Goal: Task Accomplishment & Management: Manage account settings

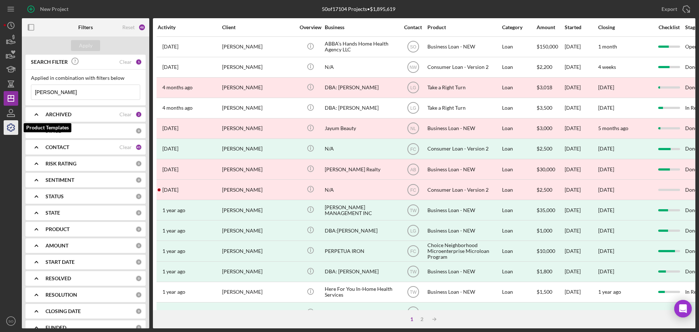
click at [13, 128] on icon "button" at bounding box center [11, 127] width 18 height 18
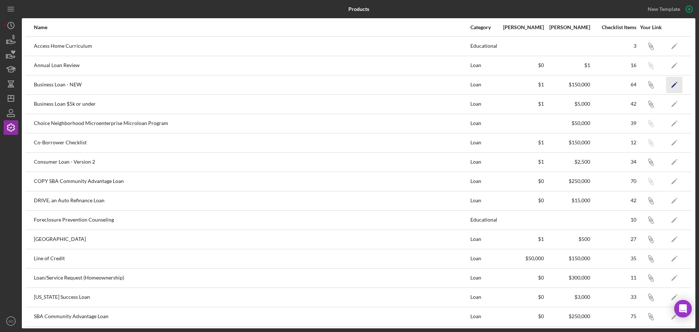
click at [668, 83] on icon "Icon/Edit" at bounding box center [674, 84] width 16 height 16
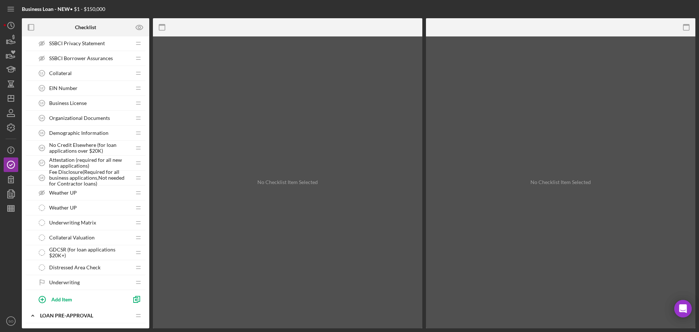
scroll to position [655, 0]
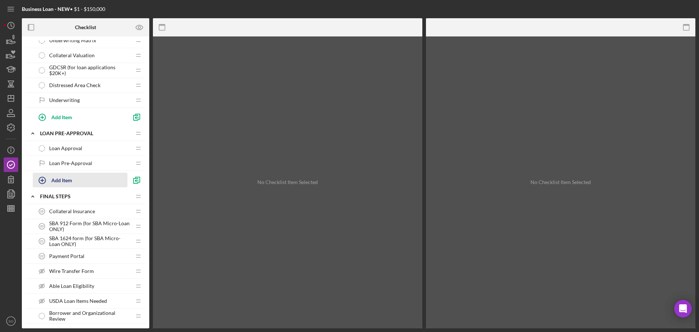
click at [67, 179] on div "Add Item" at bounding box center [61, 180] width 21 height 14
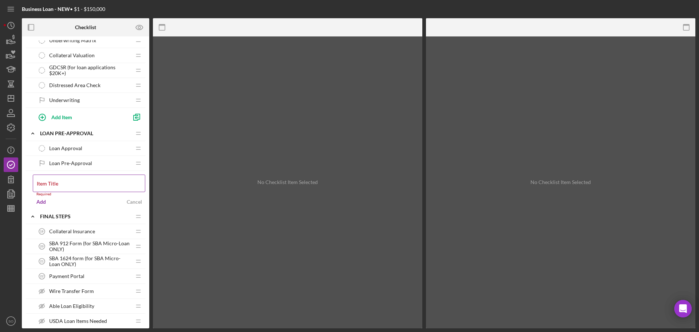
click at [58, 185] on label "Item Title" at bounding box center [47, 184] width 21 height 6
click at [58, 185] on input "Item Title" at bounding box center [89, 182] width 112 height 17
paste input "1. IVES Request for Transcript"
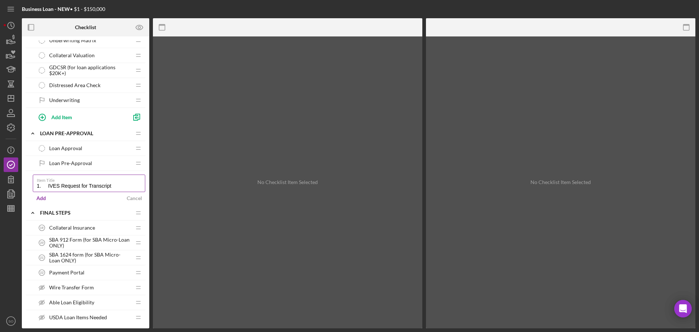
click at [48, 185] on input "1. IVES Request for Transcript" at bounding box center [89, 182] width 112 height 17
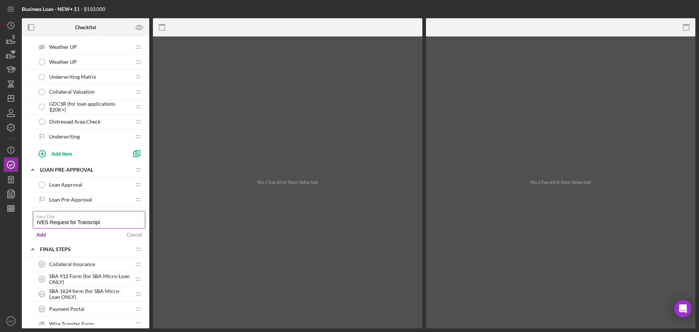
click at [103, 222] on input "IVES Request for Transcript" at bounding box center [89, 219] width 112 height 17
type input "IVES Request for Transcript(for loans over$50k)"
click at [39, 234] on div "Add" at bounding box center [40, 234] width 9 height 11
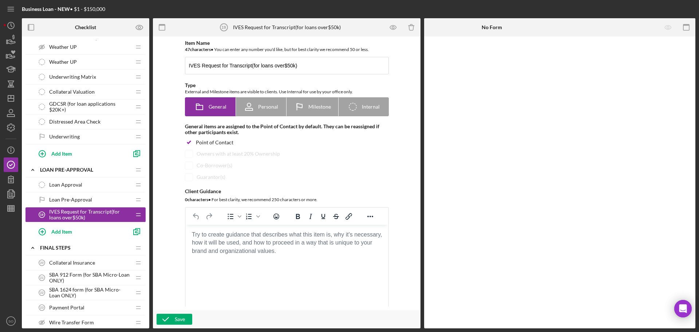
drag, startPoint x: 114, startPoint y: 212, endPoint x: 110, endPoint y: 71, distance: 141.0
click at [110, 71] on div "1 . Open Icon/Expander INQUIRY INFORMATION Icon/Edit Icon/Drag Personal Informa…" at bounding box center [85, 43] width 120 height 1244
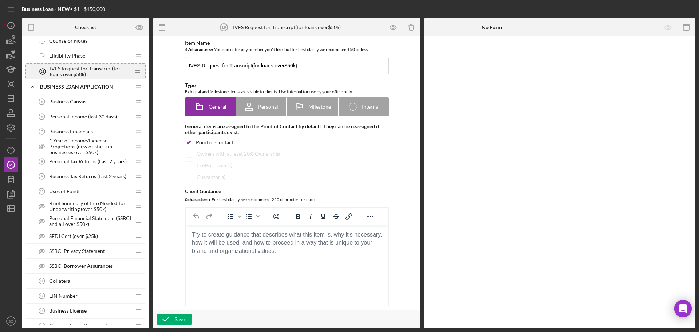
scroll to position [242, 0]
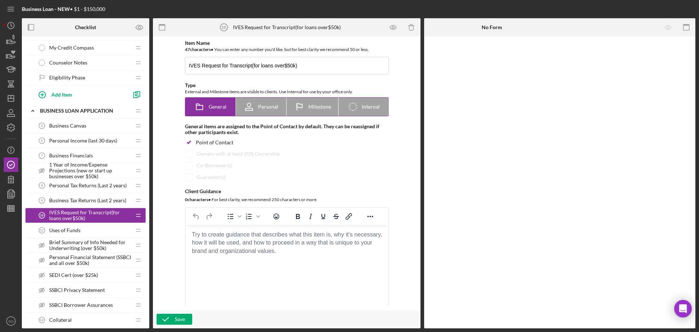
click at [267, 110] on div "Personal" at bounding box center [261, 107] width 35 height 18
radio input "false"
radio input "true"
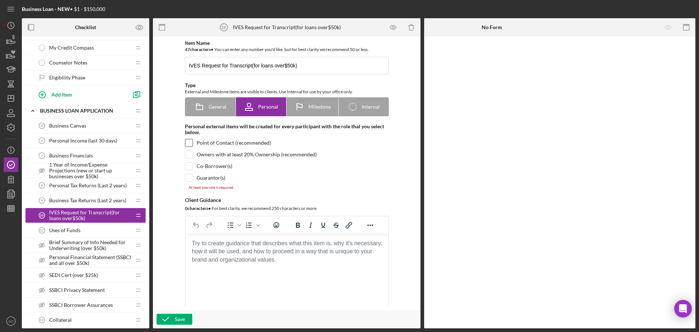
click at [189, 143] on input "checkbox" at bounding box center [188, 142] width 7 height 7
checkbox input "true"
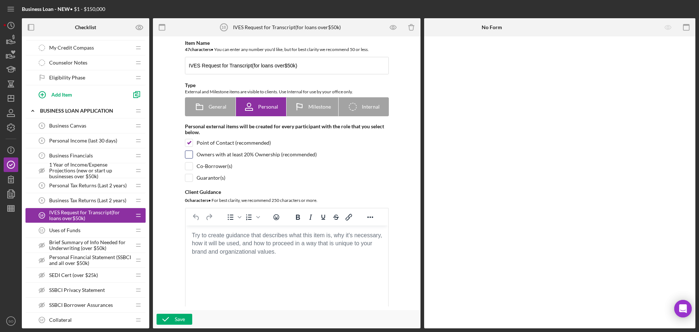
click at [189, 154] on input "checkbox" at bounding box center [188, 154] width 7 height 7
checkbox input "true"
click at [188, 164] on input "checkbox" at bounding box center [188, 165] width 7 height 7
checkbox input "true"
click at [186, 177] on input "checkbox" at bounding box center [188, 177] width 7 height 7
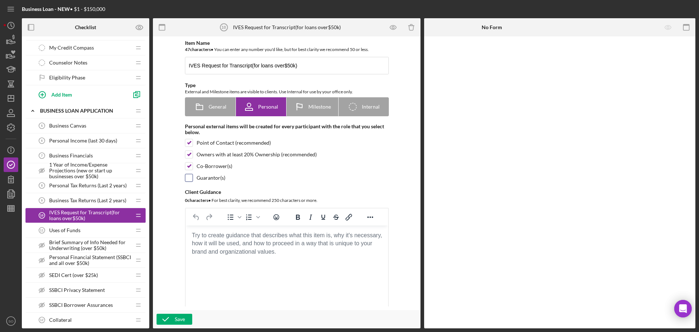
checkbox input "true"
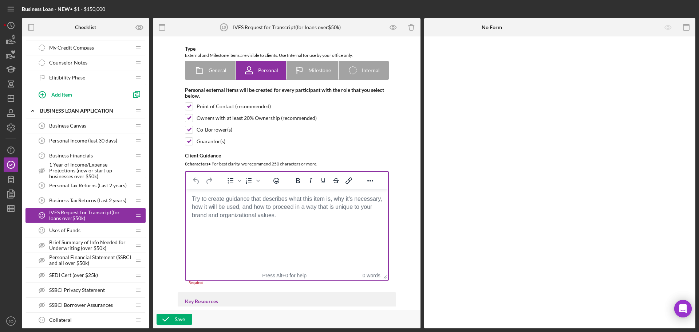
click at [231, 209] on html at bounding box center [286, 199] width 202 height 20
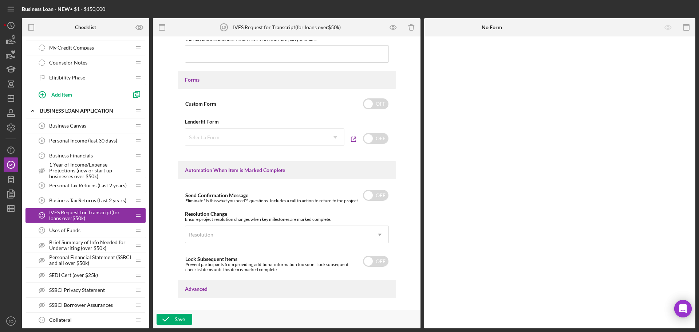
scroll to position [417, 0]
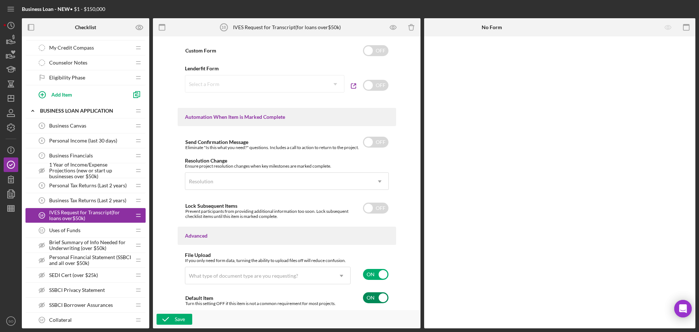
drag, startPoint x: 374, startPoint y: 301, endPoint x: 352, endPoint y: 299, distance: 21.6
click at [374, 301] on input "checkbox" at bounding box center [375, 297] width 25 height 11
checkbox input "false"
click at [276, 277] on div "What type of document type are you requesting?" at bounding box center [243, 276] width 109 height 6
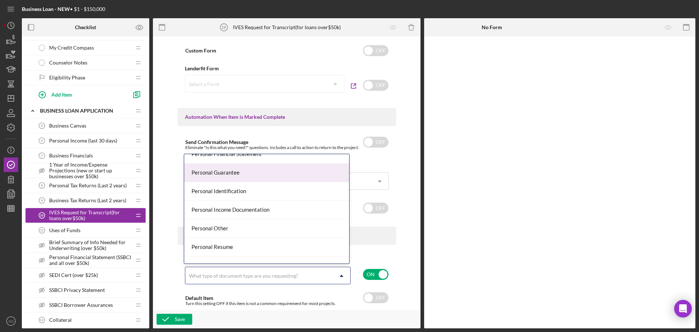
scroll to position [510, 0]
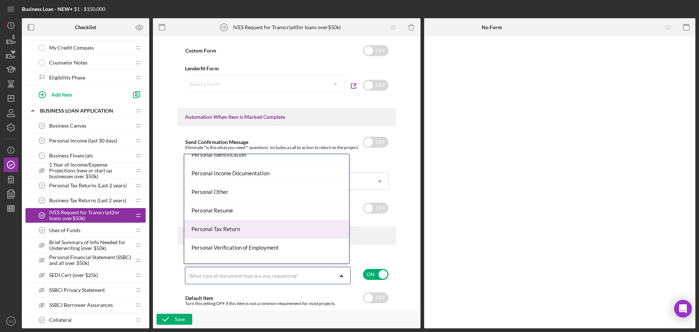
click at [257, 233] on div "Personal Tax Return" at bounding box center [266, 229] width 165 height 19
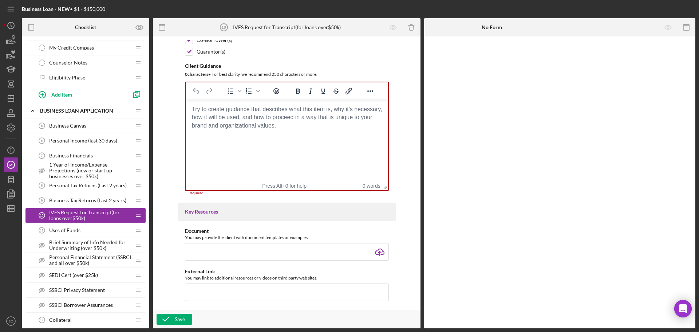
scroll to position [0, 0]
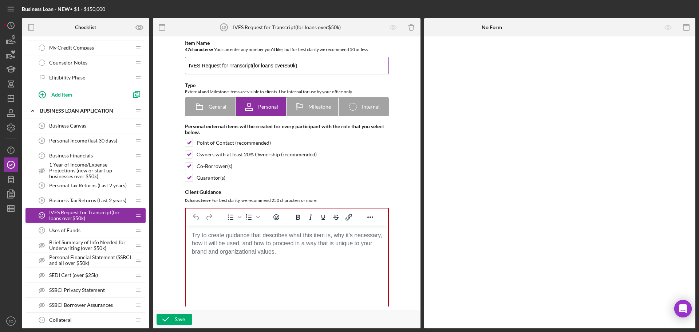
drag, startPoint x: 250, startPoint y: 64, endPoint x: 185, endPoint y: 66, distance: 65.2
click at [185, 66] on input "IVES Request for Transcript(for loans over$50k)" at bounding box center [287, 65] width 204 height 17
paste input "Tax Transcript 4506 Form"
click at [301, 65] on input "Tax Transcript 4506 Form(for loans over$50k)" at bounding box center [287, 65] width 204 height 17
type input "Tax Transcript 4506 Form(for loans over$50k)"
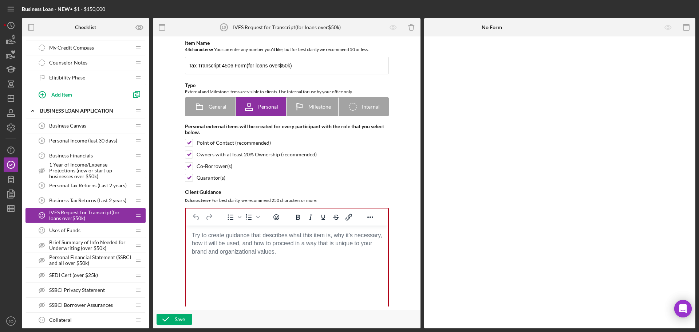
click at [209, 239] on body "Rich Text Area. Press ALT-0 for help." at bounding box center [286, 235] width 191 height 8
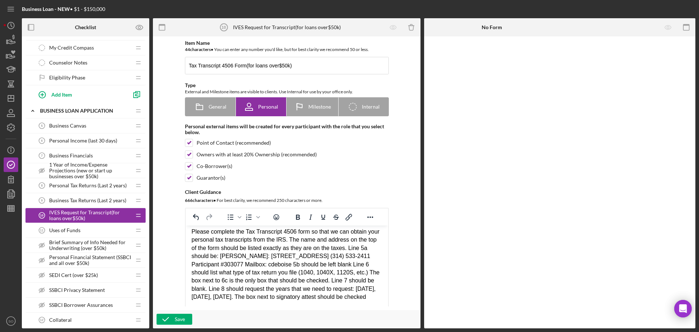
scroll to position [12, 0]
drag, startPoint x: 329, startPoint y: 289, endPoint x: 236, endPoint y: 286, distance: 93.6
click at [236, 286] on div "Please complete the Tax Transcript 4506 form so that we can obtain your persona…" at bounding box center [286, 265] width 191 height 74
click at [299, 299] on div "Please complete the Tax Transcript 4506 form so that we can obtain your persona…" at bounding box center [286, 265] width 191 height 74
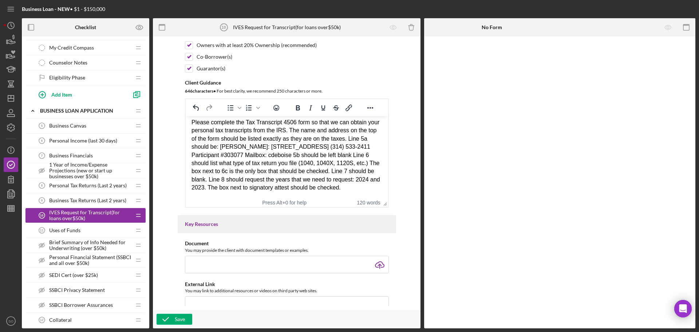
scroll to position [218, 0]
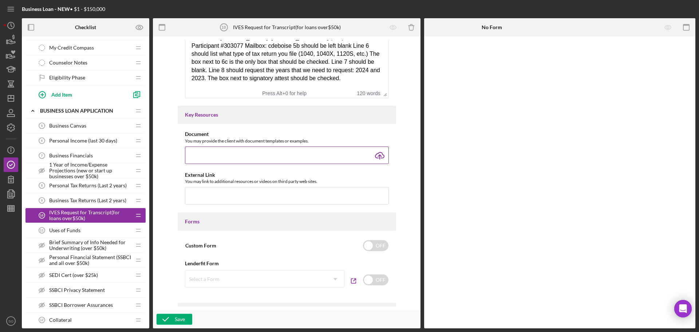
type input "C:\fakepath\f4506-c--2022-10-00.pdf"
drag, startPoint x: 171, startPoint y: 318, endPoint x: 495, endPoint y: 221, distance: 338.2
click at [171, 318] on icon "button" at bounding box center [166, 319] width 18 height 18
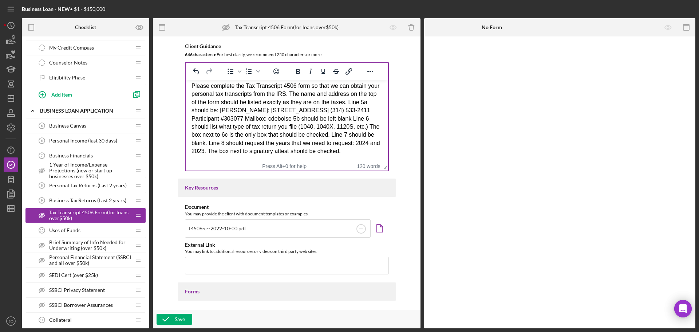
scroll to position [182, 0]
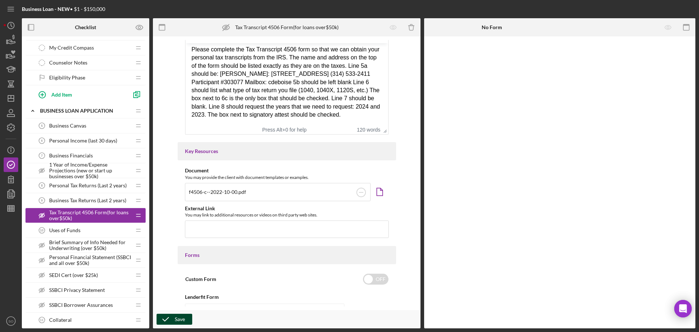
click at [175, 319] on div "Save" at bounding box center [180, 318] width 10 height 11
click at [83, 142] on span "Personal Income (last 30 days)" at bounding box center [83, 141] width 68 height 6
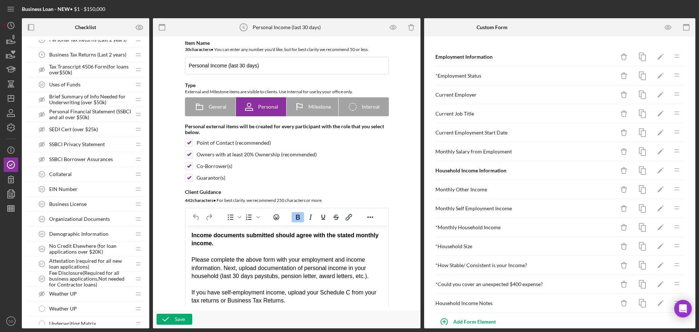
scroll to position [497, 0]
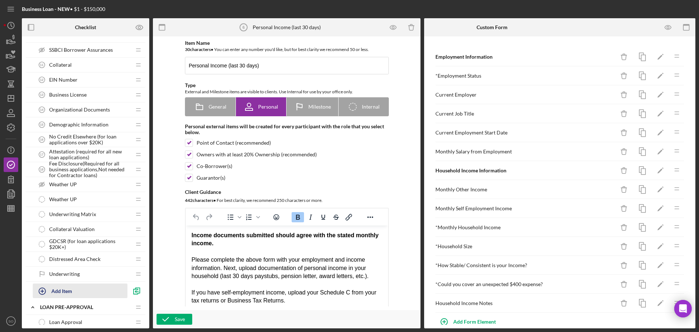
click at [60, 288] on div "Add Item" at bounding box center [61, 291] width 21 height 14
click at [54, 292] on label "Item Title" at bounding box center [47, 294] width 21 height 6
click at [54, 292] on input "Item Title" at bounding box center [89, 293] width 112 height 17
paste input "2. Employer verification form"
drag, startPoint x: 48, startPoint y: 293, endPoint x: 14, endPoint y: 295, distance: 34.3
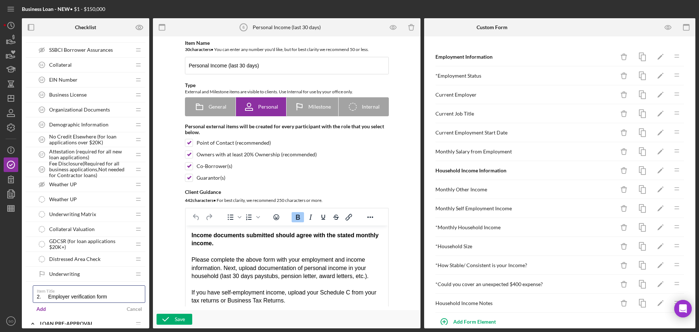
click at [14, 295] on div "Business Loan - NEW • $1 - $150,000 Checklist Preview as 1 . Open Icon/Expander…" at bounding box center [350, 164] width 692 height 328
click at [102, 297] on input "Employer verification form" at bounding box center [89, 293] width 112 height 17
type input "Employer verification form(for loans over $50k)"
click at [43, 307] on div "Add" at bounding box center [40, 308] width 9 height 11
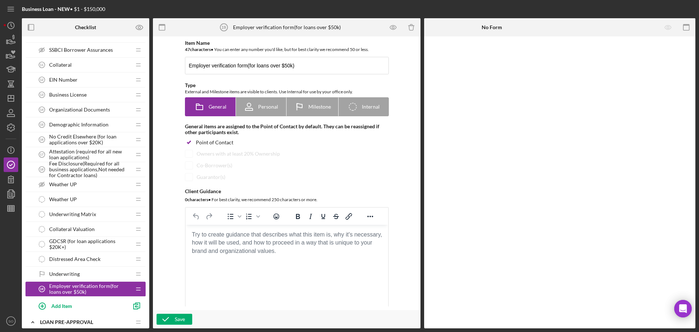
drag, startPoint x: 131, startPoint y: 289, endPoint x: 69, endPoint y: 293, distance: 62.0
click at [68, 294] on span "Employer verification form(for loans over $50k)" at bounding box center [90, 289] width 82 height 12
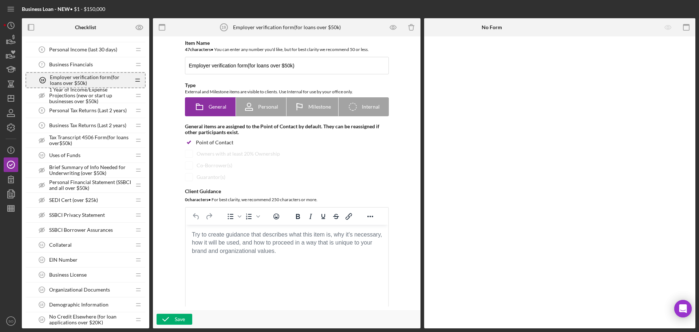
scroll to position [293, 0]
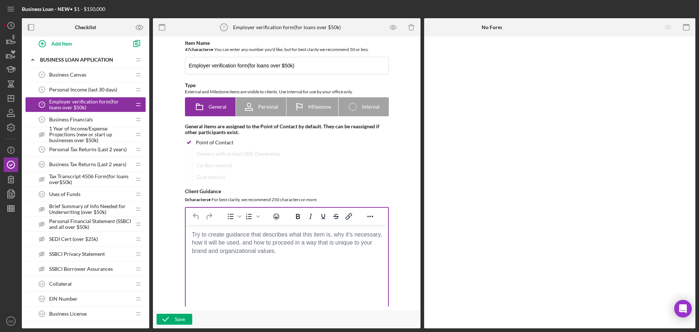
click at [196, 232] on body "Rich Text Area. Press ALT-0 for help." at bounding box center [286, 234] width 191 height 8
click at [261, 111] on div "Personal" at bounding box center [261, 107] width 35 height 18
radio input "false"
radio input "true"
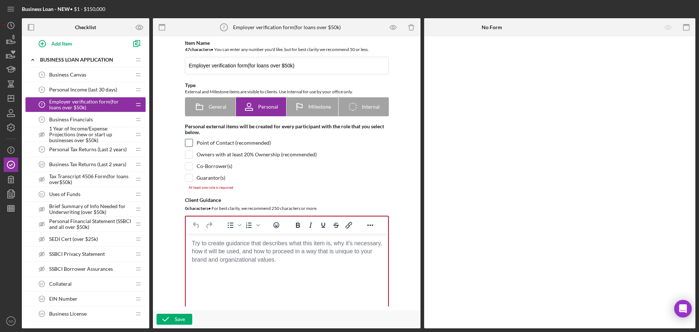
click at [189, 143] on input "checkbox" at bounding box center [188, 142] width 7 height 7
checkbox input "true"
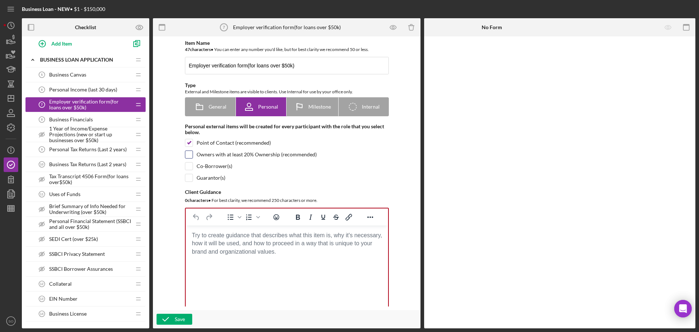
click at [188, 153] on input "checkbox" at bounding box center [188, 154] width 7 height 7
checkbox input "true"
click at [186, 165] on input "checkbox" at bounding box center [188, 165] width 7 height 7
checkbox input "true"
click at [186, 177] on input "checkbox" at bounding box center [188, 177] width 7 height 7
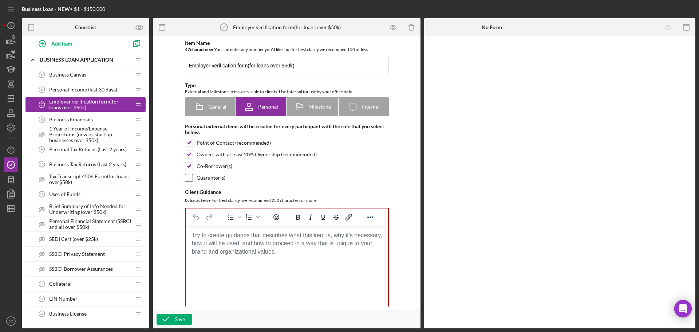
checkbox input "true"
click at [198, 236] on body "Rich Text Area. Press ALT-0 for help." at bounding box center [286, 235] width 191 height 8
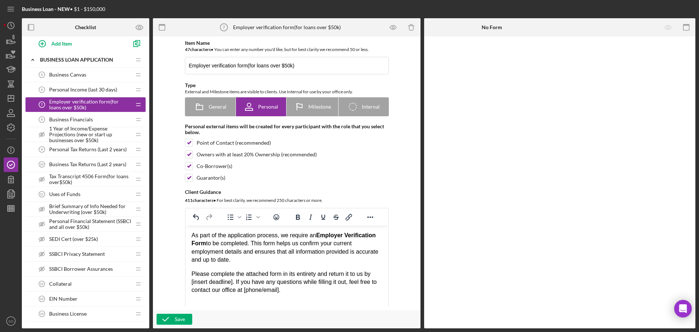
click at [249, 242] on p "As part of the application process, we require an Employer Verification Form to…" at bounding box center [286, 247] width 191 height 33
click at [302, 262] on p "As part of the application process, we require an Employer Verification Form to…" at bounding box center [286, 247] width 191 height 33
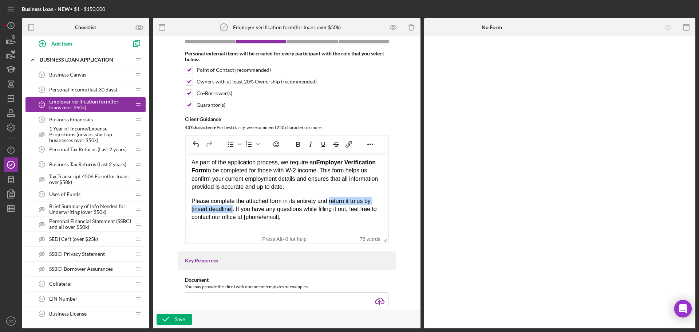
drag, startPoint x: 232, startPoint y: 209, endPoint x: 328, endPoint y: 201, distance: 96.8
click at [328, 201] on p "Please complete the attached form in its entirety and return it to us by [inser…" at bounding box center [286, 209] width 191 height 24
click at [232, 217] on p "Please complete the attached form in its entirety and upload here. If you have …" at bounding box center [286, 209] width 191 height 24
drag, startPoint x: 227, startPoint y: 217, endPoint x: 190, endPoint y: 218, distance: 37.1
click at [190, 218] on html "As part of the application process, we require an Employer Verification Form to…" at bounding box center [286, 190] width 202 height 75
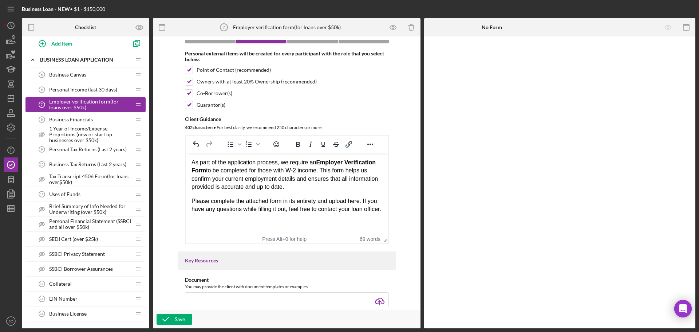
click at [215, 213] on p "Please complete the attached form in its entirety and upload here. If you have …" at bounding box center [286, 205] width 191 height 16
click at [300, 187] on p "As part of the application process, we require an Employer Verification Form to…" at bounding box center [286, 174] width 191 height 33
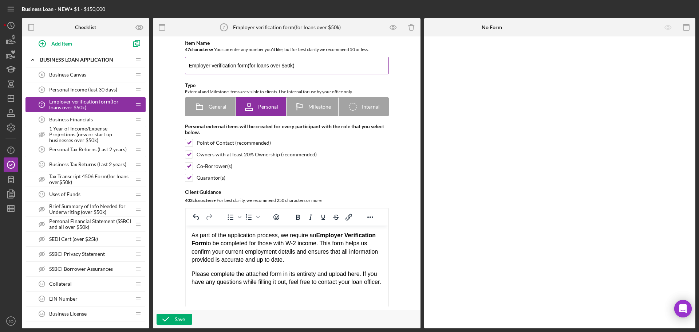
click at [291, 66] on input "Employer verification form(for loans over $50k)" at bounding box center [287, 65] width 204 height 17
click at [354, 68] on input "Employer verification form(for loans over $50k & W-2 Employement)" at bounding box center [287, 65] width 204 height 17
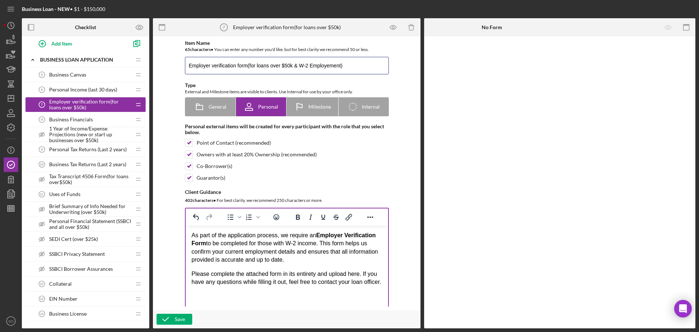
scroll to position [73, 0]
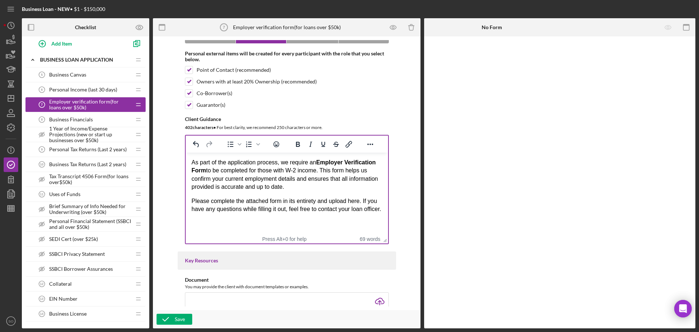
type input "Employer verification form(for loans over $50k & W-2 Employement)"
click at [213, 219] on html "As part of the application process, we require an Employer Verification Form to…" at bounding box center [286, 186] width 202 height 66
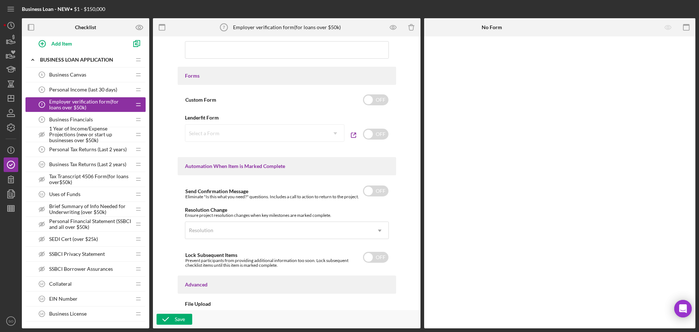
scroll to position [413, 0]
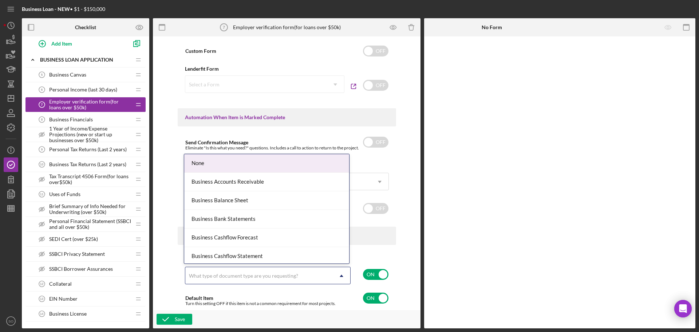
click at [206, 274] on div "What type of document type are you requesting?" at bounding box center [243, 276] width 109 height 6
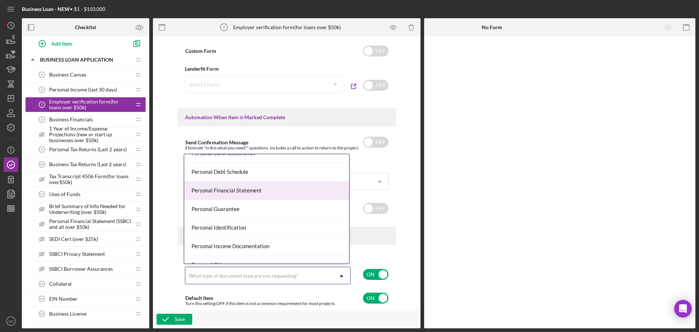
scroll to position [473, 0]
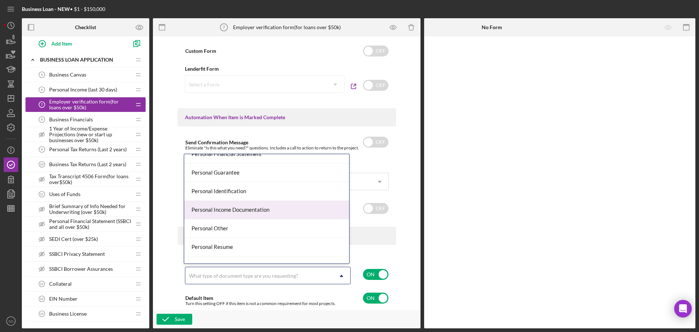
click at [261, 210] on div "Personal Income Documentation" at bounding box center [266, 210] width 165 height 19
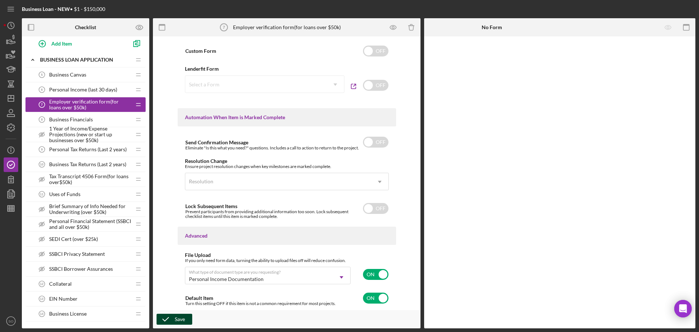
click at [178, 317] on div "Save" at bounding box center [180, 318] width 10 height 11
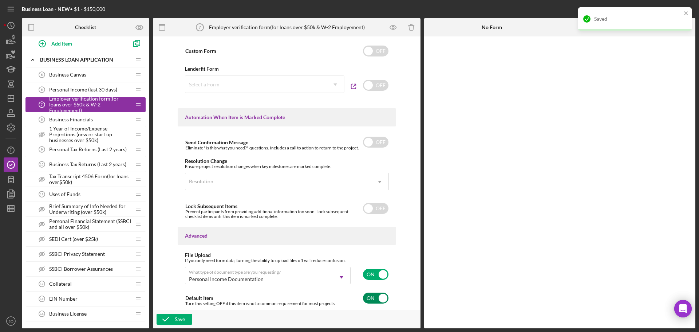
click at [373, 297] on input "checkbox" at bounding box center [375, 297] width 25 height 11
checkbox input "false"
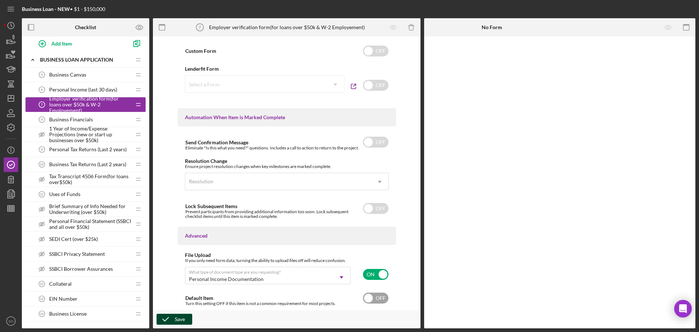
click at [169, 318] on icon "button" at bounding box center [166, 319] width 18 height 18
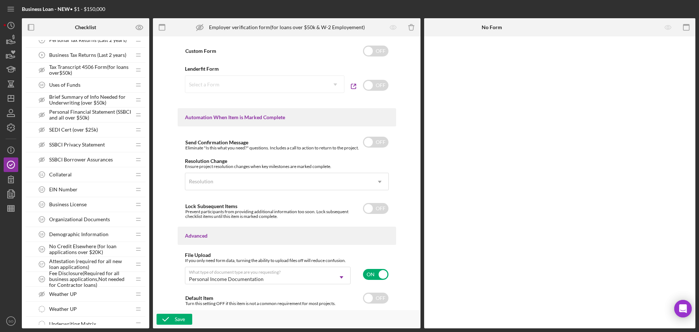
scroll to position [511, 0]
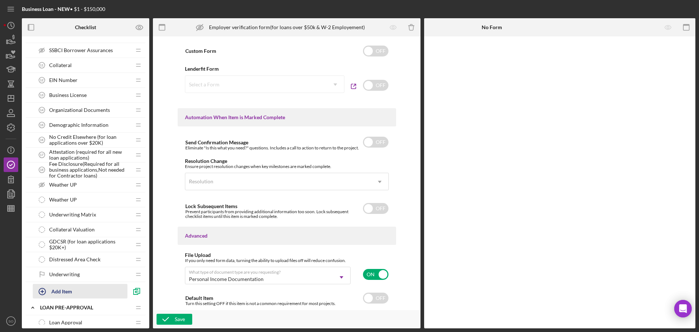
click at [65, 288] on div "Add Item" at bounding box center [61, 291] width 21 height 14
click at [58, 293] on label "Item Title" at bounding box center [47, 295] width 21 height 6
click at [58, 293] on input "Item Title" at bounding box center [89, 293] width 112 height 17
paste input "3. IRS Tax Transcript"
click at [47, 297] on input "3. IRS Tax Transcript" at bounding box center [89, 293] width 112 height 17
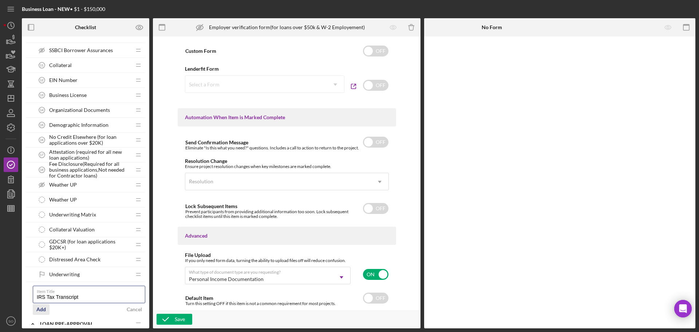
type input "IRS Tax Transcript"
click at [41, 311] on div "Add" at bounding box center [40, 309] width 9 height 11
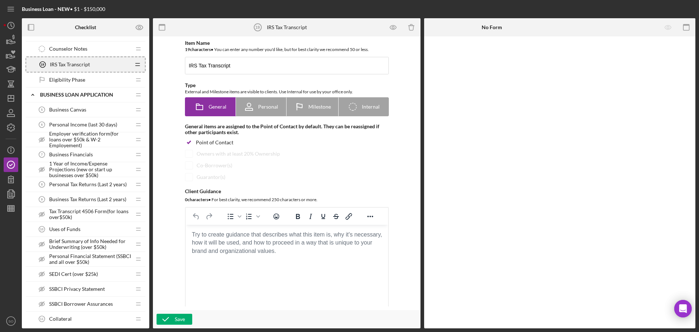
scroll to position [213, 0]
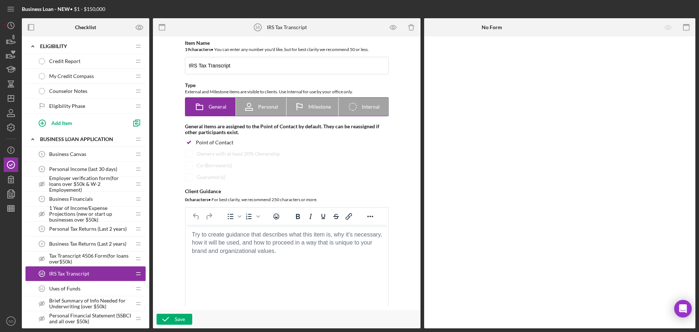
click at [354, 110] on icon at bounding box center [352, 106] width 7 height 7
radio input "false"
radio input "true"
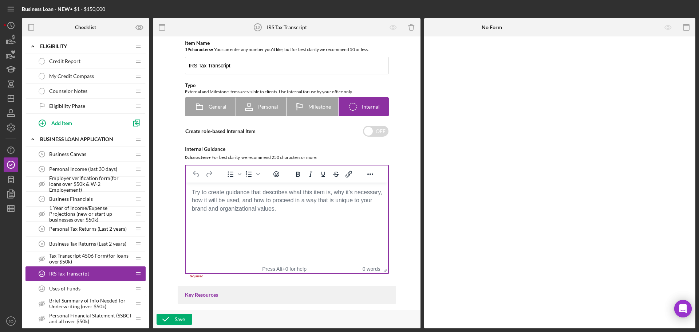
click at [231, 196] on body "Rich Text Area. Press ALT-0 for help." at bounding box center [286, 192] width 191 height 8
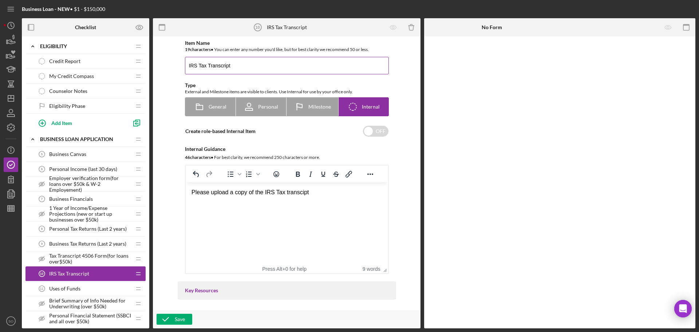
click at [239, 64] on input "IRS Tax Transcript" at bounding box center [287, 65] width 204 height 17
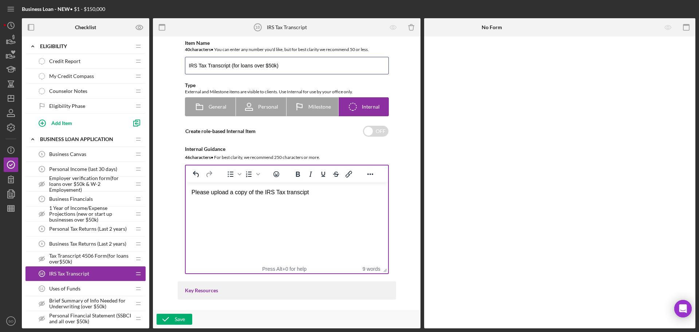
type input "IRS Tax Transcript (for loans over $50k)"
click at [322, 202] on html "Please upload a copy of the IRS Tax transcipt" at bounding box center [286, 192] width 202 height 20
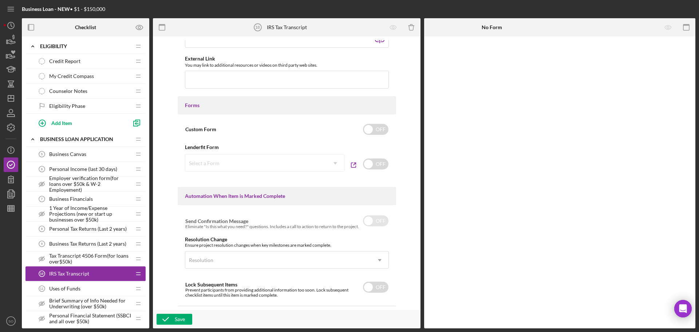
scroll to position [370, 0]
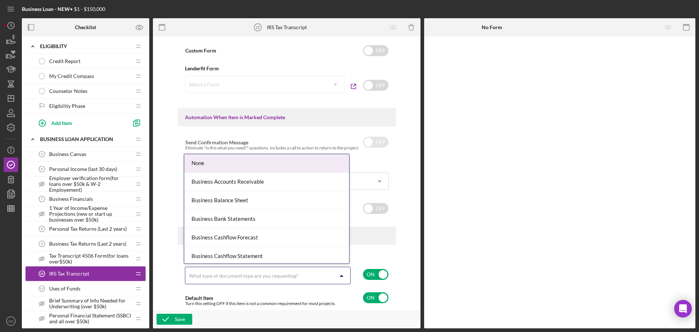
click at [228, 268] on div "What type of document type are you requesting?" at bounding box center [258, 275] width 147 height 17
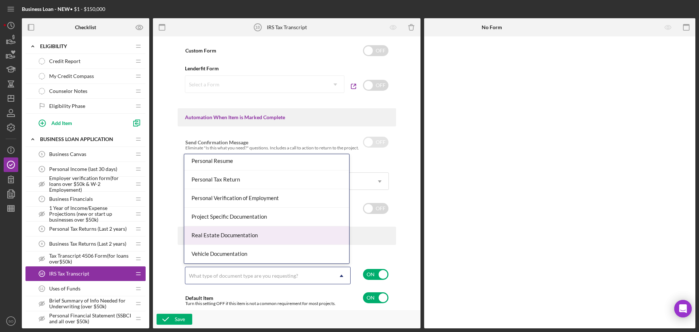
scroll to position [523, 0]
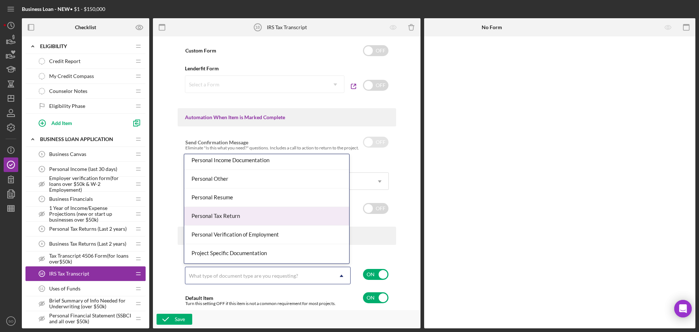
click at [237, 217] on div "Personal Tax Return" at bounding box center [266, 216] width 165 height 19
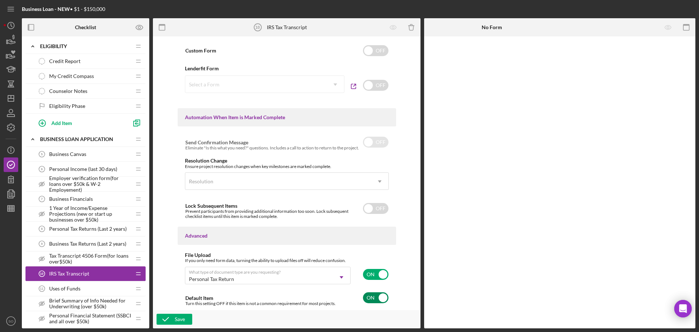
click at [376, 298] on input "checkbox" at bounding box center [375, 297] width 25 height 11
click at [179, 317] on div "Save" at bounding box center [180, 318] width 10 height 11
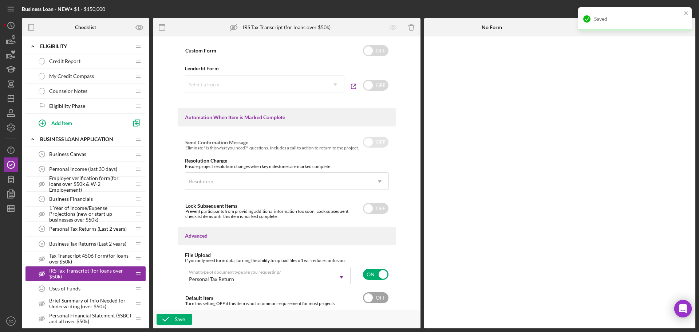
click at [369, 294] on input "checkbox" at bounding box center [375, 297] width 25 height 11
checkbox input "true"
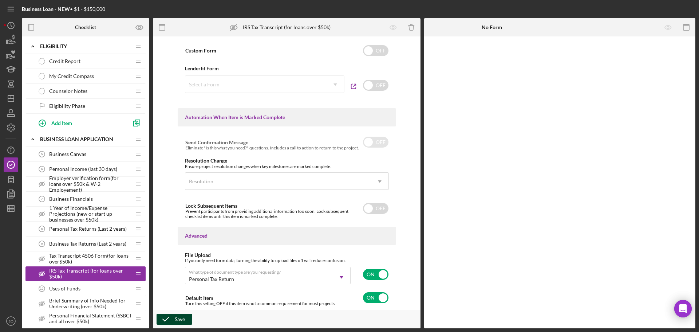
click at [172, 319] on icon "button" at bounding box center [166, 319] width 18 height 18
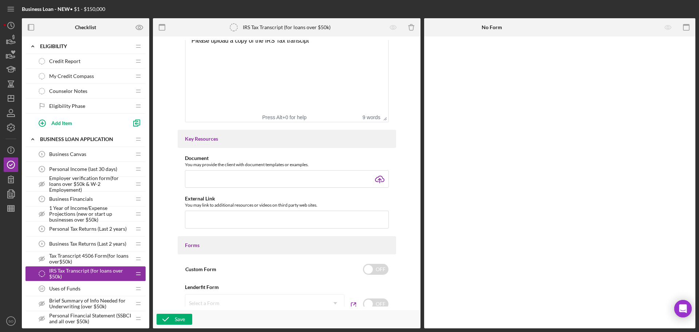
scroll to position [6, 0]
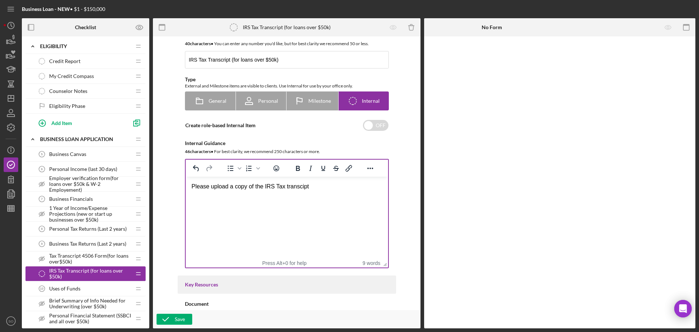
click at [317, 186] on div "Please upload a copy of the IRS Tax transcipt" at bounding box center [286, 186] width 191 height 8
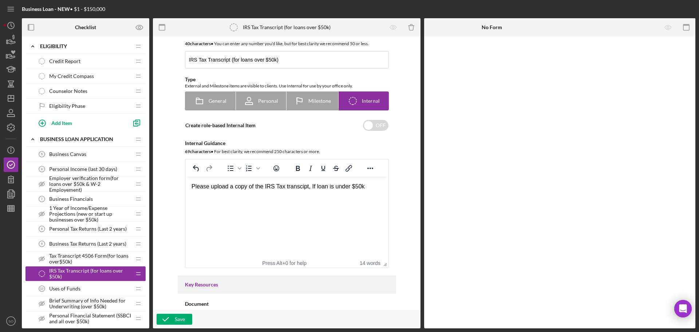
drag, startPoint x: 366, startPoint y: 187, endPoint x: 305, endPoint y: 186, distance: 60.8
click at [305, 186] on div "Please upload a copy of the IRS Tax transcipt, If loan is under $50k" at bounding box center [286, 186] width 191 height 8
click at [181, 317] on div "Save" at bounding box center [180, 318] width 10 height 11
click at [103, 169] on span "Personal Income (last 30 days)" at bounding box center [83, 169] width 68 height 6
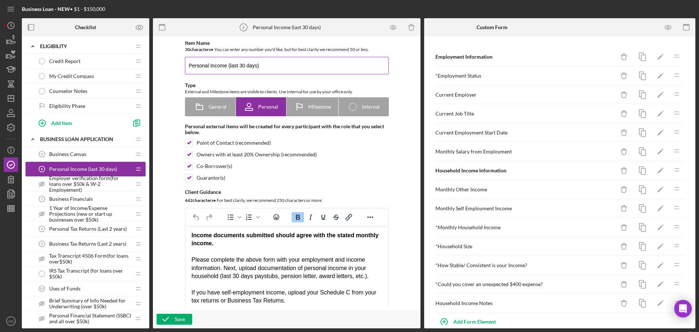
click at [263, 66] on input "Personal Income (last 30 days)" at bounding box center [287, 65] width 204 height 17
click at [225, 66] on input "Personal Income (last 30 days)" at bounding box center [287, 65] width 204 height 17
type input "Personal Income & W-2 forms (last 30 days)"
click at [372, 276] on div "Please complete the above form with your employment and income information. Nex…" at bounding box center [286, 268] width 191 height 24
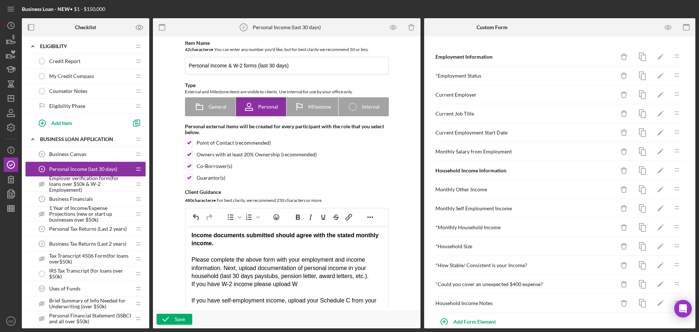
click at [271, 283] on div "If you have W-2 income please upload W" at bounding box center [286, 284] width 191 height 8
drag, startPoint x: 325, startPoint y: 283, endPoint x: 170, endPoint y: 287, distance: 155.1
click at [185, 287] on html "Income documents submitted should agree with the stated monthly income. Please …" at bounding box center [286, 288] width 202 height 126
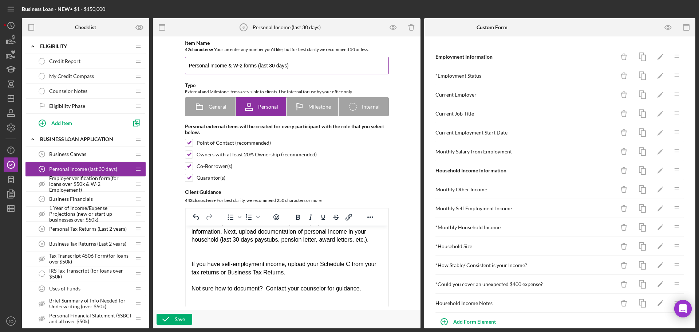
click at [255, 67] on input "Personal Income & W-2 forms (last 30 days)" at bounding box center [287, 65] width 204 height 17
drag, startPoint x: 256, startPoint y: 65, endPoint x: 228, endPoint y: 65, distance: 28.0
click at [228, 65] on input "Personal Income & W-2 forms (last 30 days)" at bounding box center [287, 65] width 204 height 17
click at [266, 66] on input "Personal Income (last 30 days)" at bounding box center [287, 65] width 204 height 17
type input "Personal Income (last 30 days)"
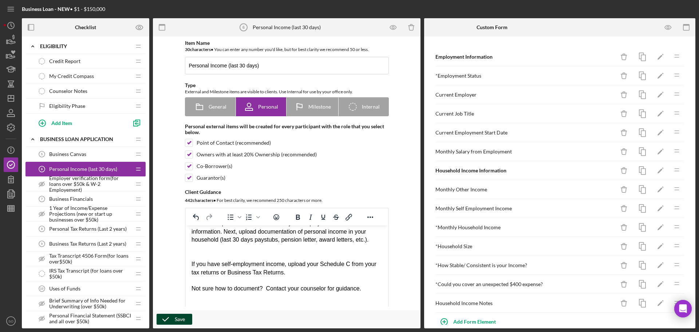
click at [170, 320] on icon "button" at bounding box center [166, 319] width 18 height 18
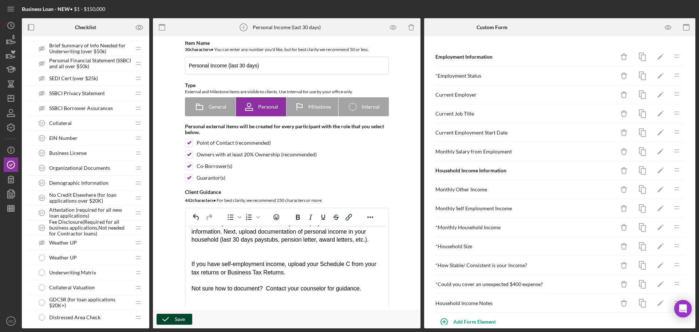
scroll to position [614, 0]
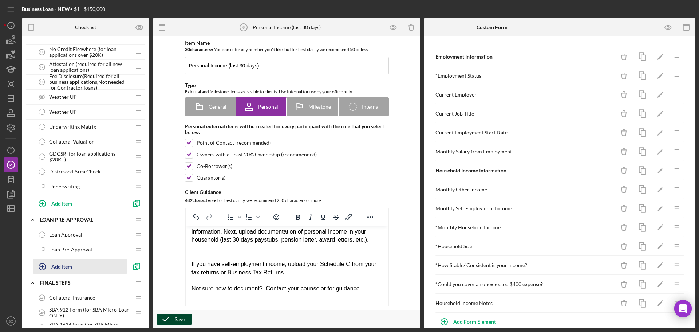
click at [68, 263] on div "Add Item" at bounding box center [61, 266] width 21 height 14
type input "W-2 Form (last 2 years)"
click at [37, 286] on div "Add" at bounding box center [40, 284] width 9 height 11
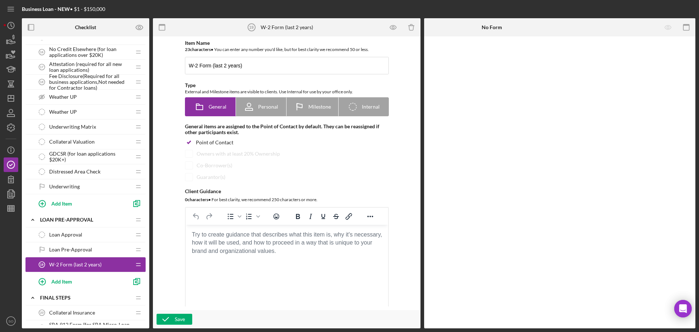
drag, startPoint x: 92, startPoint y: 264, endPoint x: 126, endPoint y: 265, distance: 33.5
click at [126, 265] on div "W-2 Form (last 2 years) 19 W-2 Form (last 2 years)" at bounding box center [83, 264] width 96 height 15
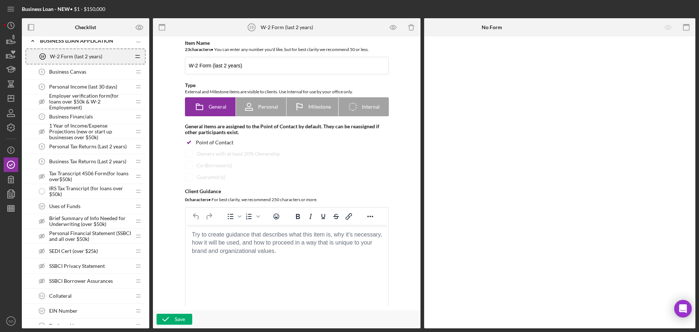
scroll to position [268, 0]
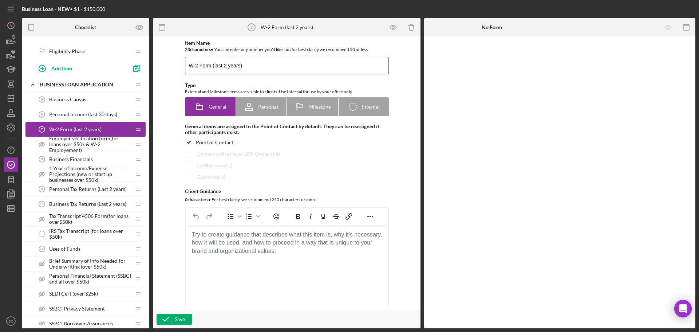
click at [250, 67] on input "W-2 Form (last 2 years)" at bounding box center [287, 65] width 204 height 17
drag, startPoint x: 241, startPoint y: 68, endPoint x: 212, endPoint y: 67, distance: 28.8
click at [212, 67] on input "W-2 Form (last 2 years, for loans over $5k)" at bounding box center [287, 65] width 204 height 17
drag, startPoint x: 303, startPoint y: 69, endPoint x: 186, endPoint y: 64, distance: 116.6
click at [186, 64] on input "W-2 Form (last 2 years, for loans over $5k)" at bounding box center [287, 65] width 204 height 17
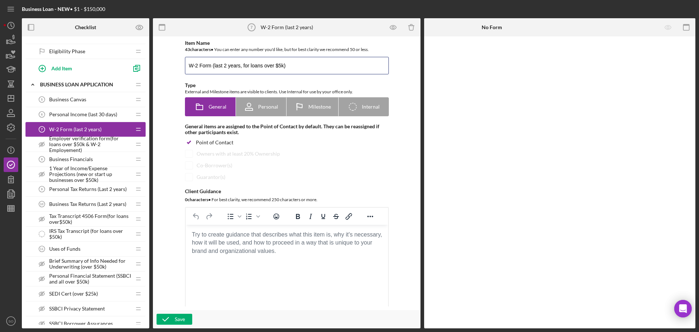
paste input "Last 2 Years) For loan requests over $5,"
type input "W-2 Form (Last 2 Years) For loan requests over $5k"
click at [264, 238] on body "Rich Text Area. Press ALT-0 for help." at bounding box center [286, 234] width 191 height 8
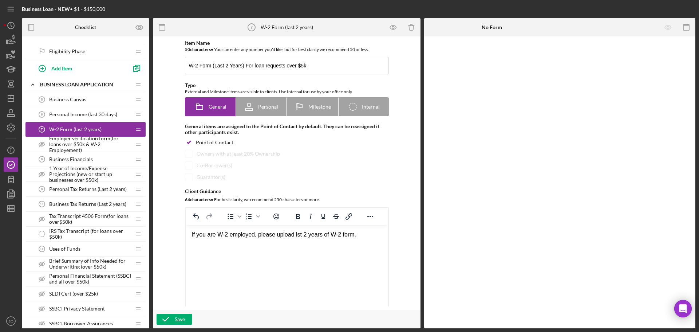
drag, startPoint x: 366, startPoint y: 233, endPoint x: 354, endPoint y: 461, distance: 228.6
click at [185, 236] on html "If you are W-2 employed, please upload lst 2 years of W-2 form." at bounding box center [286, 235] width 202 height 20
copy div "If you are W-2 employed, please upload lst 2 years of W-2 form."
click at [344, 244] on html "If you are W-2 employed, please upload lst 2 years of W-2 form." at bounding box center [286, 235] width 202 height 20
drag, startPoint x: 365, startPoint y: 232, endPoint x: 175, endPoint y: 232, distance: 190.0
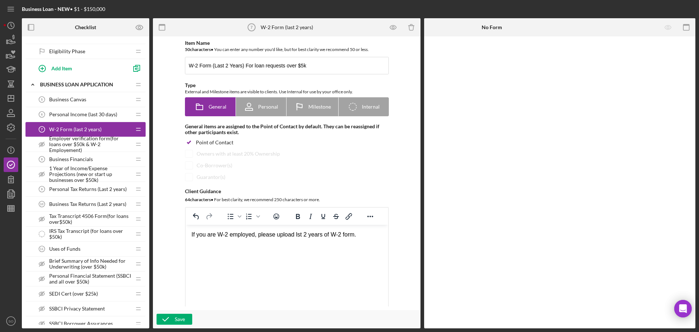
click at [185, 232] on html "If you are W-2 employed, please upload lst 2 years of W-2 form." at bounding box center [286, 235] width 202 height 20
click at [170, 321] on icon "button" at bounding box center [166, 319] width 18 height 18
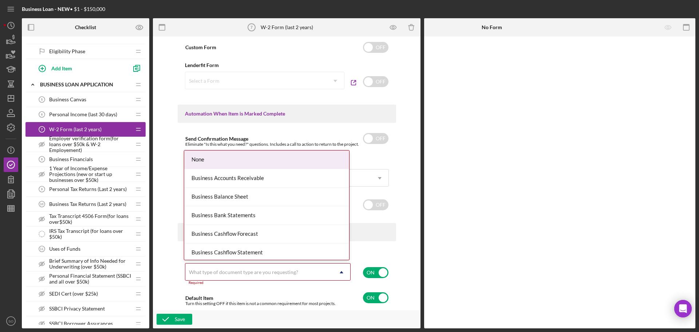
click at [234, 271] on div "What type of document type are you requesting?" at bounding box center [243, 272] width 109 height 6
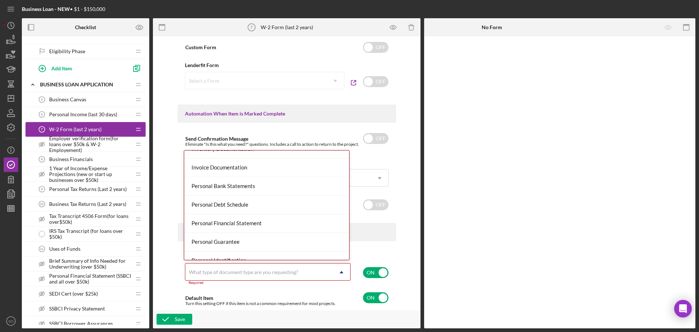
scroll to position [437, 0]
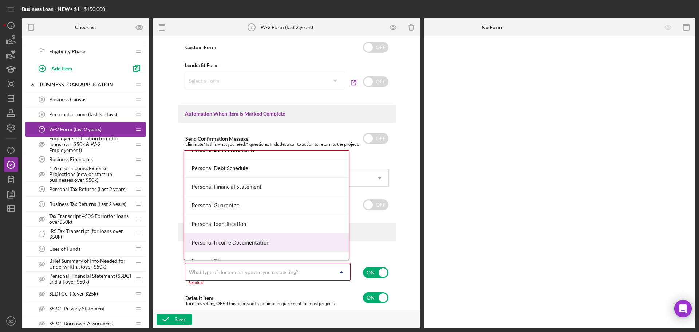
click at [230, 242] on div "Personal Income Documentation" at bounding box center [266, 242] width 165 height 19
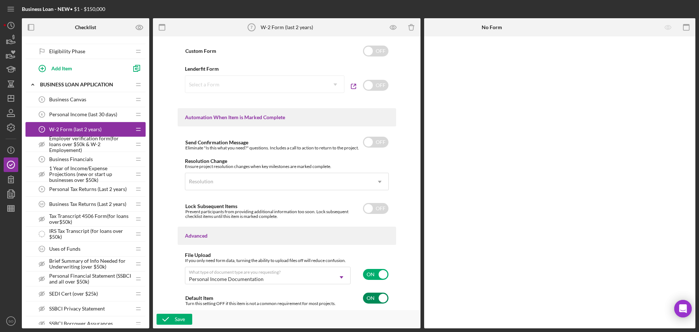
click at [373, 298] on input "checkbox" at bounding box center [375, 297] width 25 height 11
checkbox input "false"
click at [175, 318] on div "Save" at bounding box center [180, 318] width 10 height 11
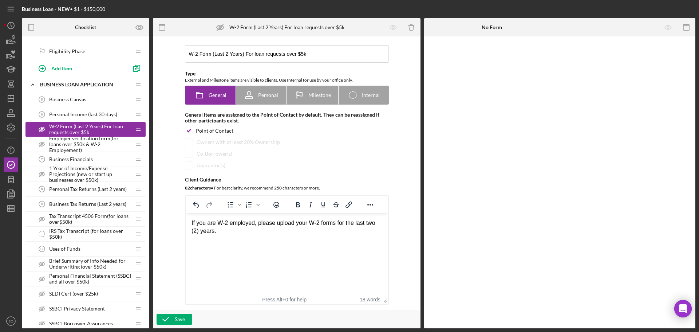
scroll to position [0, 0]
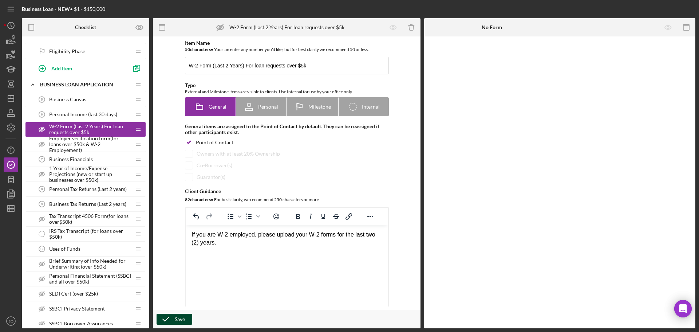
click at [169, 320] on icon "button" at bounding box center [166, 319] width 18 height 18
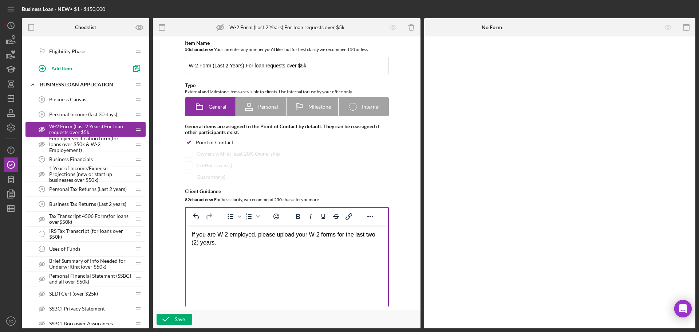
click at [230, 245] on div "If you are W-2 employed, please upload your W-2 forms for the last two (2) year…" at bounding box center [286, 238] width 191 height 16
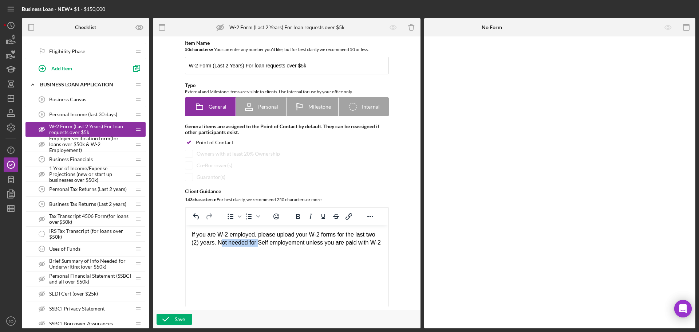
drag, startPoint x: 256, startPoint y: 243, endPoint x: 218, endPoint y: 243, distance: 38.2
click at [218, 243] on div "If you are W-2 employed, please upload your W-2 forms for the last two (2) year…" at bounding box center [286, 238] width 191 height 16
click at [272, 253] on html "If you are W-2 employed, please upload your W-2 forms for the last two (2) year…" at bounding box center [286, 239] width 202 height 28
drag, startPoint x: 382, startPoint y: 241, endPoint x: 172, endPoint y: 234, distance: 209.8
click at [185, 234] on html "If you are W-2 employed, please upload your W-2 forms for the last two (2) year…" at bounding box center [286, 239] width 202 height 28
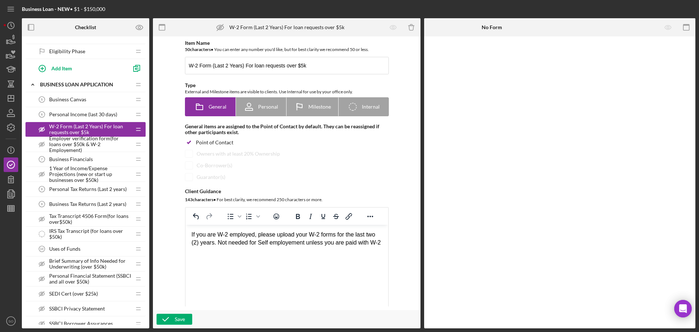
click at [306, 253] on html "If you are W-2 employed, please upload your W-2 forms for the last two (2) year…" at bounding box center [286, 239] width 202 height 28
drag, startPoint x: 381, startPoint y: 243, endPoint x: 180, endPoint y: 235, distance: 200.8
click at [185, 235] on html "If you are W-2 employed, please upload your W-2 forms for the last two (2) year…" at bounding box center [286, 239] width 202 height 28
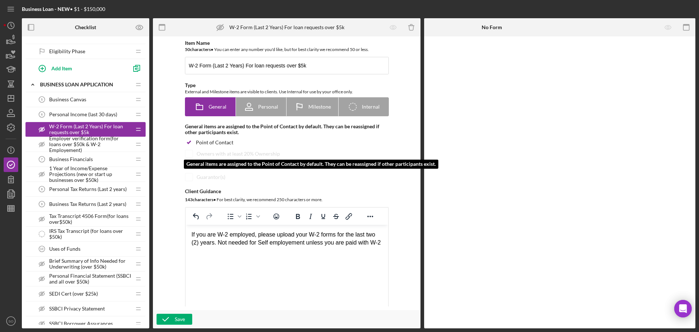
copy div "If you are W-2 employed, please upload your W-2 forms for the last two (2) year…"
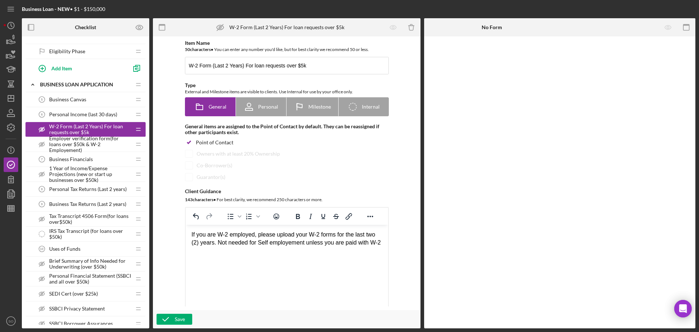
click at [255, 253] on html "If you are W-2 employed, please upload your W-2 forms for the last two (2) year…" at bounding box center [286, 239] width 202 height 28
drag, startPoint x: 240, startPoint y: 269, endPoint x: 182, endPoint y: 231, distance: 68.9
click at [185, 231] on html "If you are W-2 employed, please upload your W-2 forms for the last two (2) year…" at bounding box center [286, 239] width 202 height 28
drag, startPoint x: 190, startPoint y: 233, endPoint x: 281, endPoint y: 249, distance: 91.7
click at [281, 249] on html "If you are W-2 employed, please upload your W-2 forms for the last two (2) year…" at bounding box center [286, 239] width 202 height 28
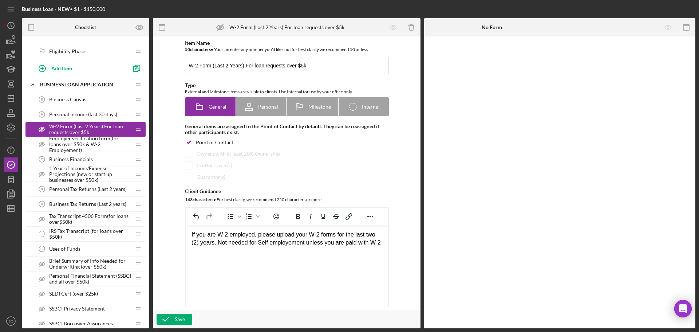
click at [351, 253] on html "If you are W-2 employed, please upload your W-2 forms for the last two (2) year…" at bounding box center [286, 239] width 202 height 28
click at [375, 244] on div "If you are W-2 employed, please upload your W-2 forms for the last two (2) year…" at bounding box center [286, 238] width 191 height 16
drag, startPoint x: 382, startPoint y: 241, endPoint x: 316, endPoint y: 240, distance: 66.3
click at [316, 240] on html "If you are W-2 employed, please upload your W-2 forms for the last two (2) year…" at bounding box center [286, 239] width 202 height 28
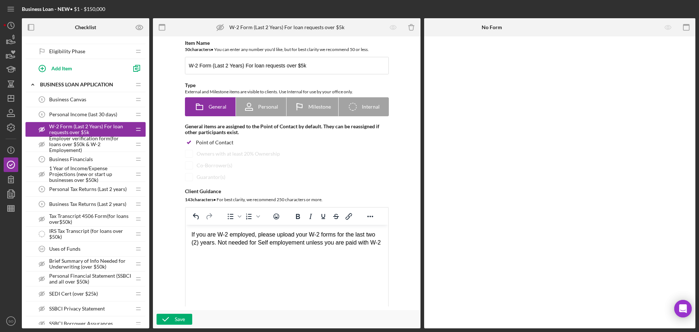
drag, startPoint x: 382, startPoint y: 244, endPoint x: 362, endPoint y: 459, distance: 216.7
click at [185, 234] on html "If you are W-2 employed, please upload your W-2 forms for the last two (2) year…" at bounding box center [286, 239] width 202 height 28
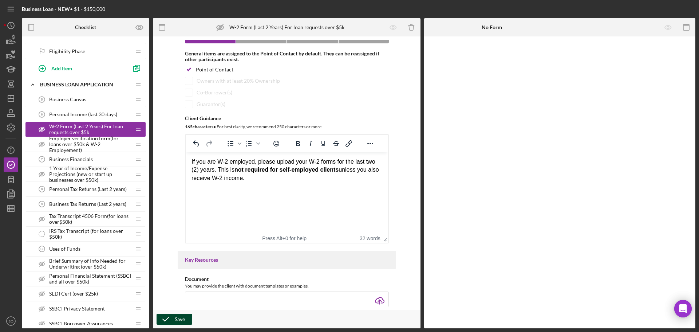
click at [175, 319] on div "Save" at bounding box center [180, 318] width 10 height 11
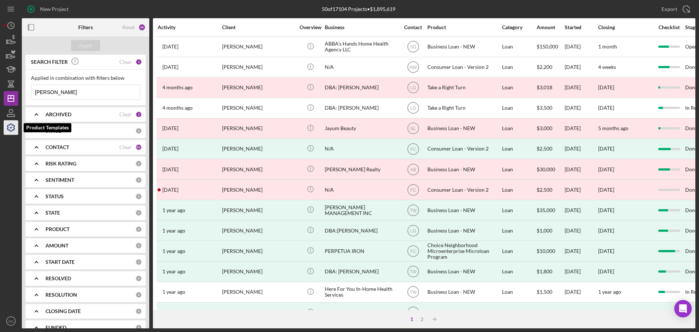
click at [13, 127] on icon "button" at bounding box center [10, 127] width 7 height 7
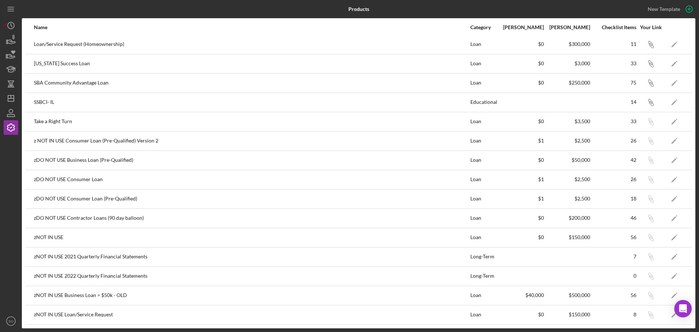
scroll to position [124, 0]
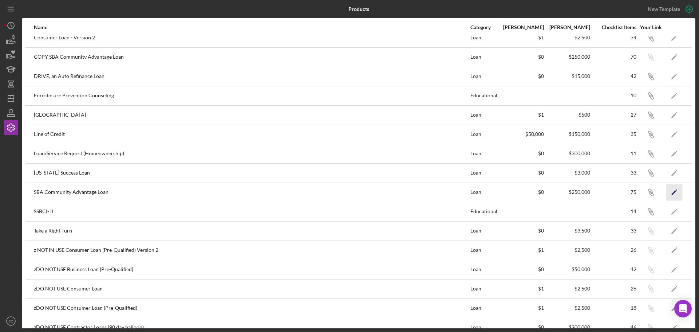
click at [304, 135] on icon "Icon/Edit" at bounding box center [674, 192] width 16 height 16
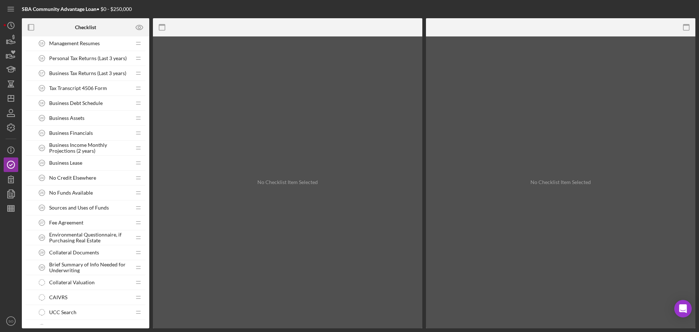
scroll to position [364, 0]
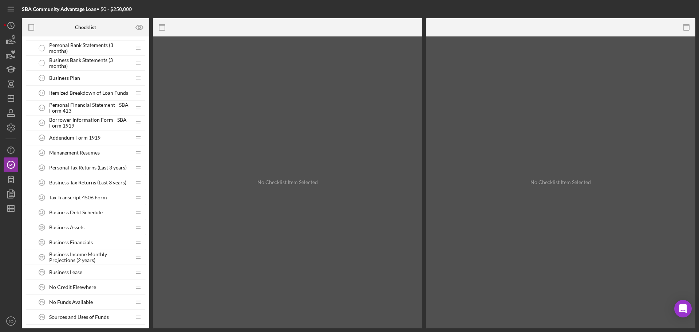
click at [93, 135] on span "Tax Transcript 4506 Form" at bounding box center [78, 197] width 58 height 6
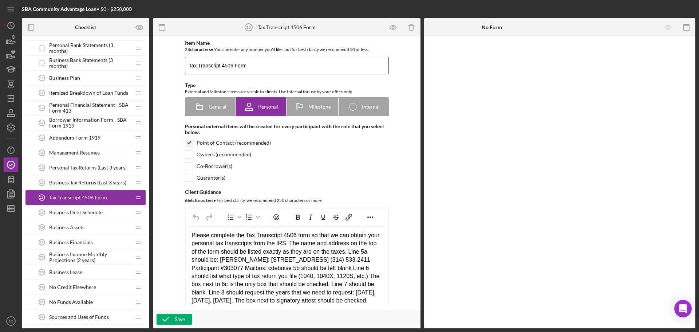
drag, startPoint x: 249, startPoint y: 65, endPoint x: 183, endPoint y: 65, distance: 65.9
click at [183, 65] on div "Item Name 24 character s • You can enter any number you'd like, but for best cl…" at bounding box center [287, 178] width 218 height 277
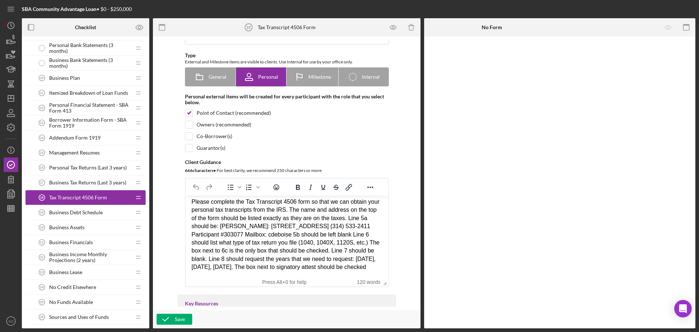
scroll to position [31, 0]
drag, startPoint x: 191, startPoint y: 202, endPoint x: 332, endPoint y: 270, distance: 156.0
click at [304, 135] on html "Please complete the Tax Transcript 4506 form so that we can obtain your persona…" at bounding box center [286, 233] width 202 height 85
copy div "Please complete the Tax Transcript 4506 form so that we can obtain your persona…"
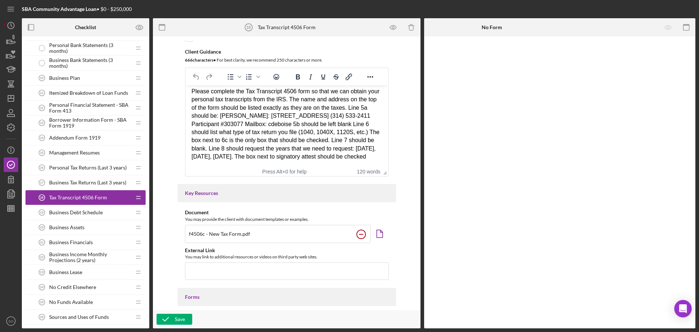
click at [304, 135] on rect at bounding box center [361, 234] width 4 height 1
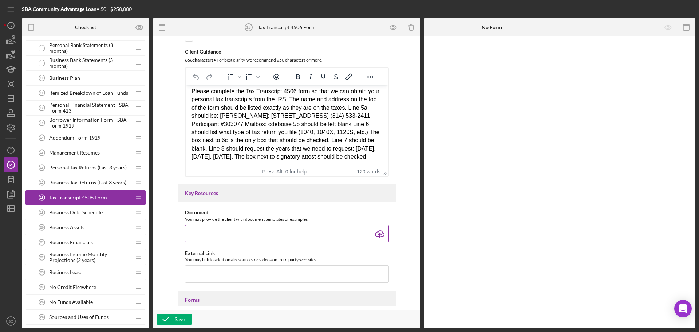
type input "C:\fakepath\f4506-c--2022-10-00 (1).pdf"
click at [174, 135] on icon "button" at bounding box center [166, 319] width 18 height 18
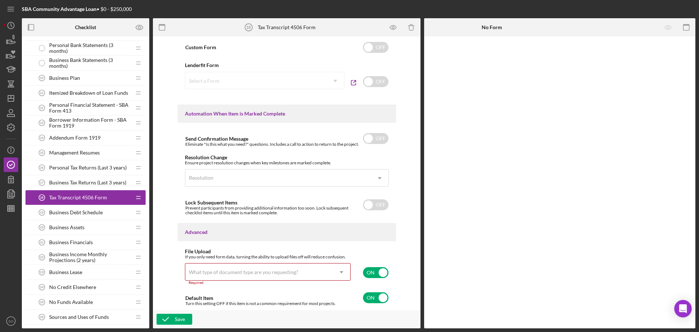
click at [281, 135] on div "What type of document type are you requesting?" at bounding box center [243, 272] width 109 height 6
click at [304, 135] on icon "Icon/Dropdown Arrow" at bounding box center [341, 271] width 17 height 17
click at [221, 135] on div "What type of document type are you requesting?" at bounding box center [243, 272] width 109 height 6
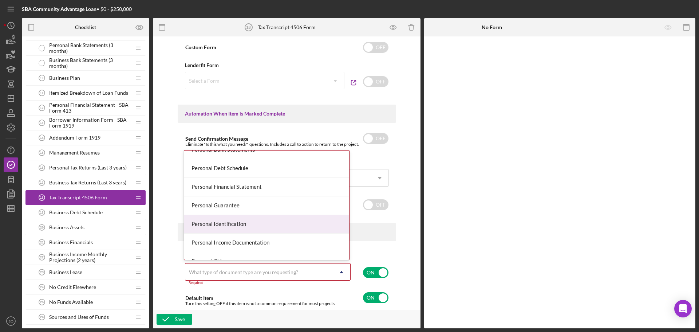
scroll to position [510, 0]
click at [233, 135] on div "Personal Tax Return" at bounding box center [266, 225] width 165 height 19
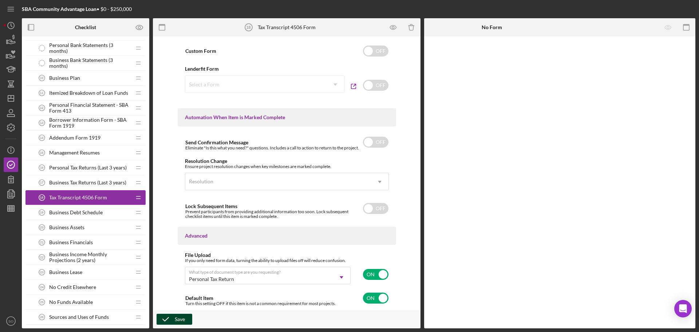
click at [169, 135] on icon "button" at bounding box center [166, 319] width 18 height 18
